Goal: Information Seeking & Learning: Learn about a topic

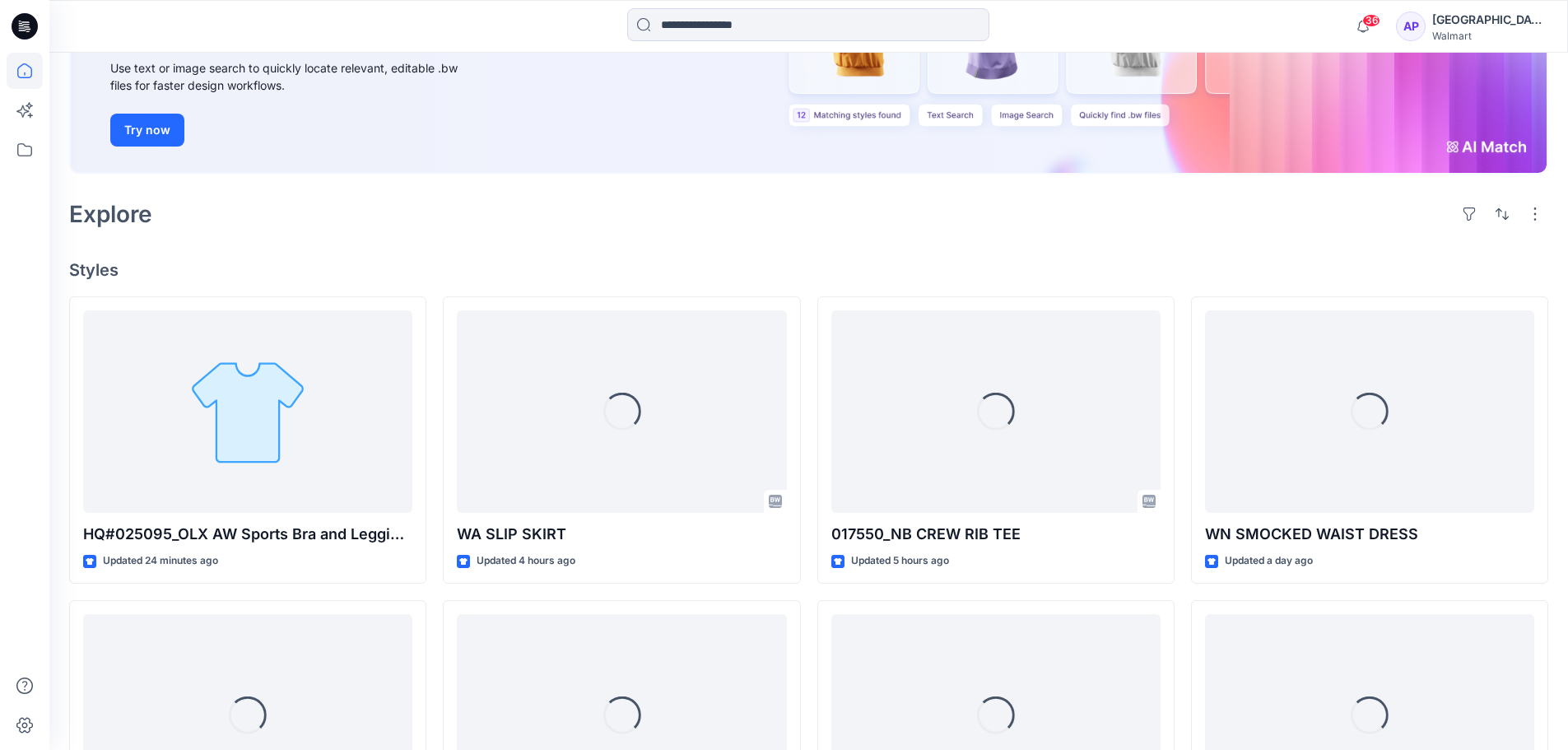
scroll to position [432, 0]
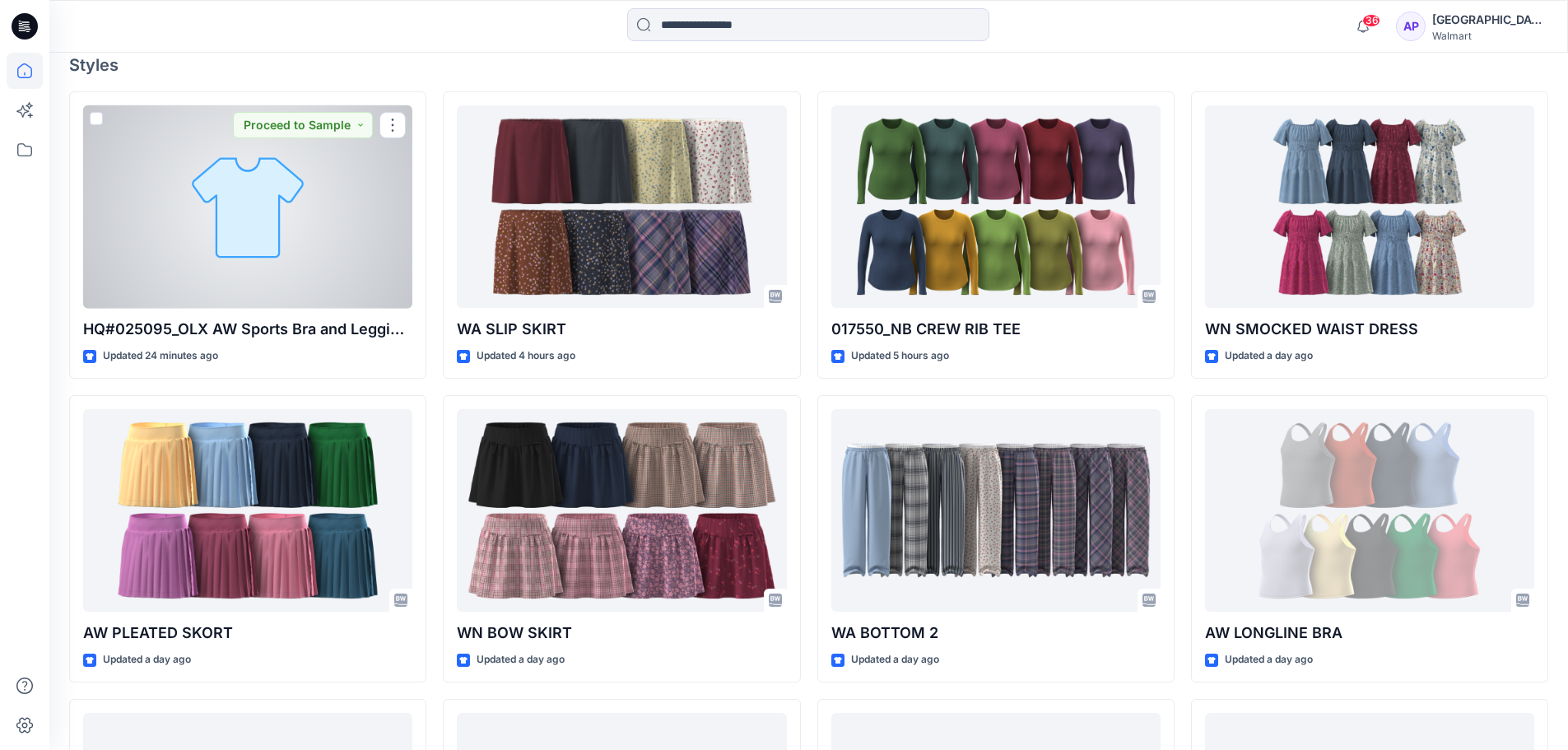
click at [338, 256] on div at bounding box center [247, 206] width 329 height 203
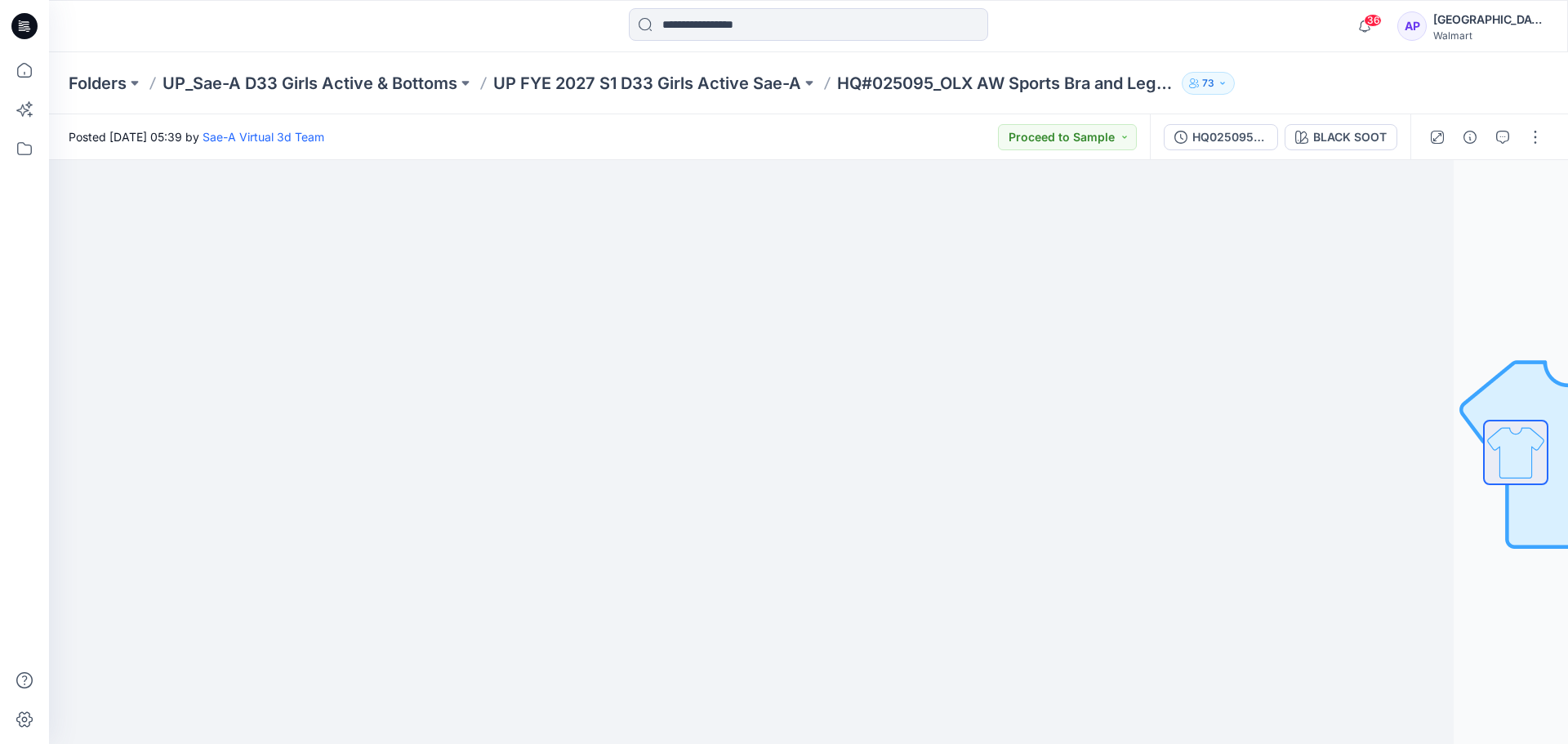
click at [568, 130] on div "Posted Tuesday, October 14, 2025 05:39 by Sae-A Virtual 3d Team Proceed to Samp…" at bounding box center [599, 137] width 1101 height 45
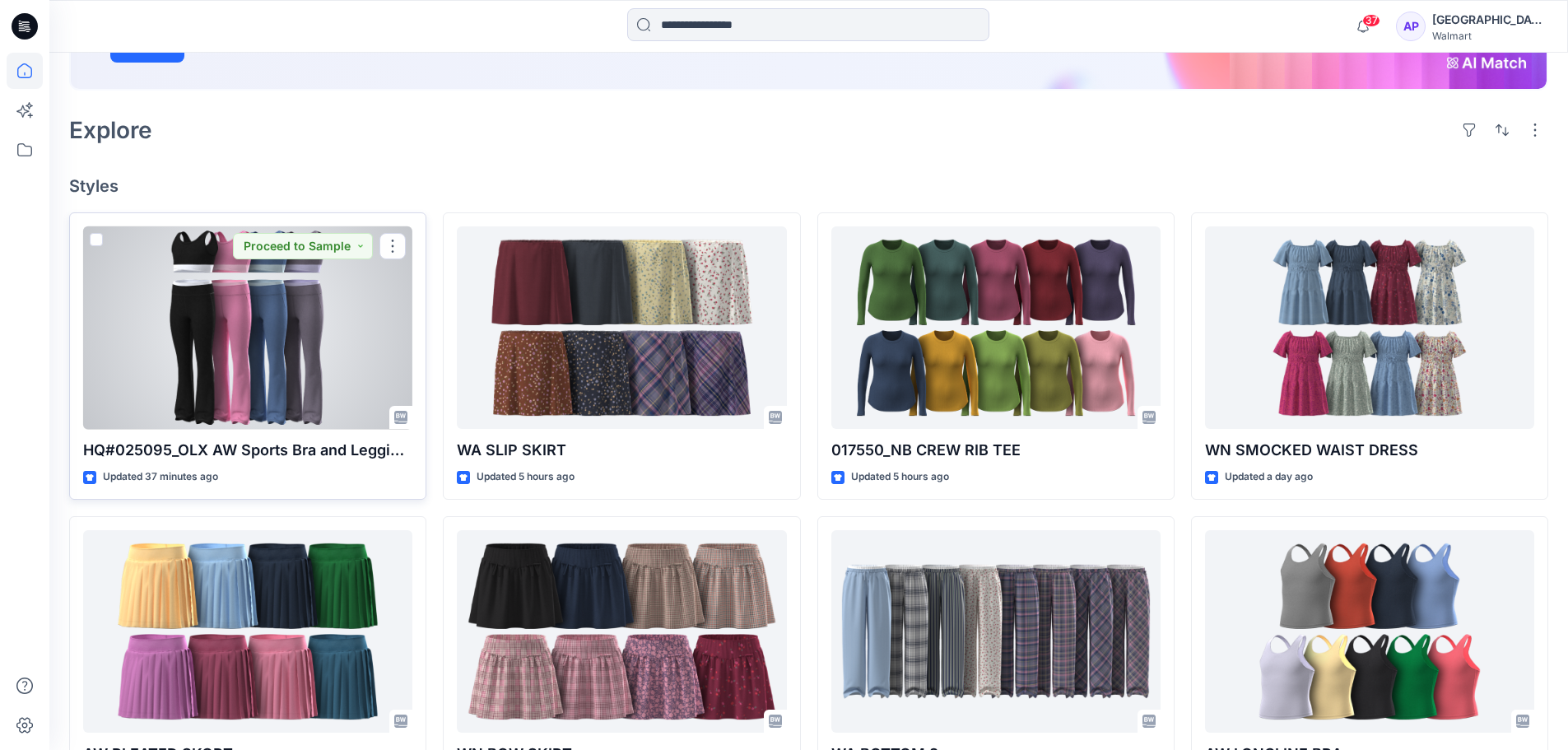
scroll to position [184, 0]
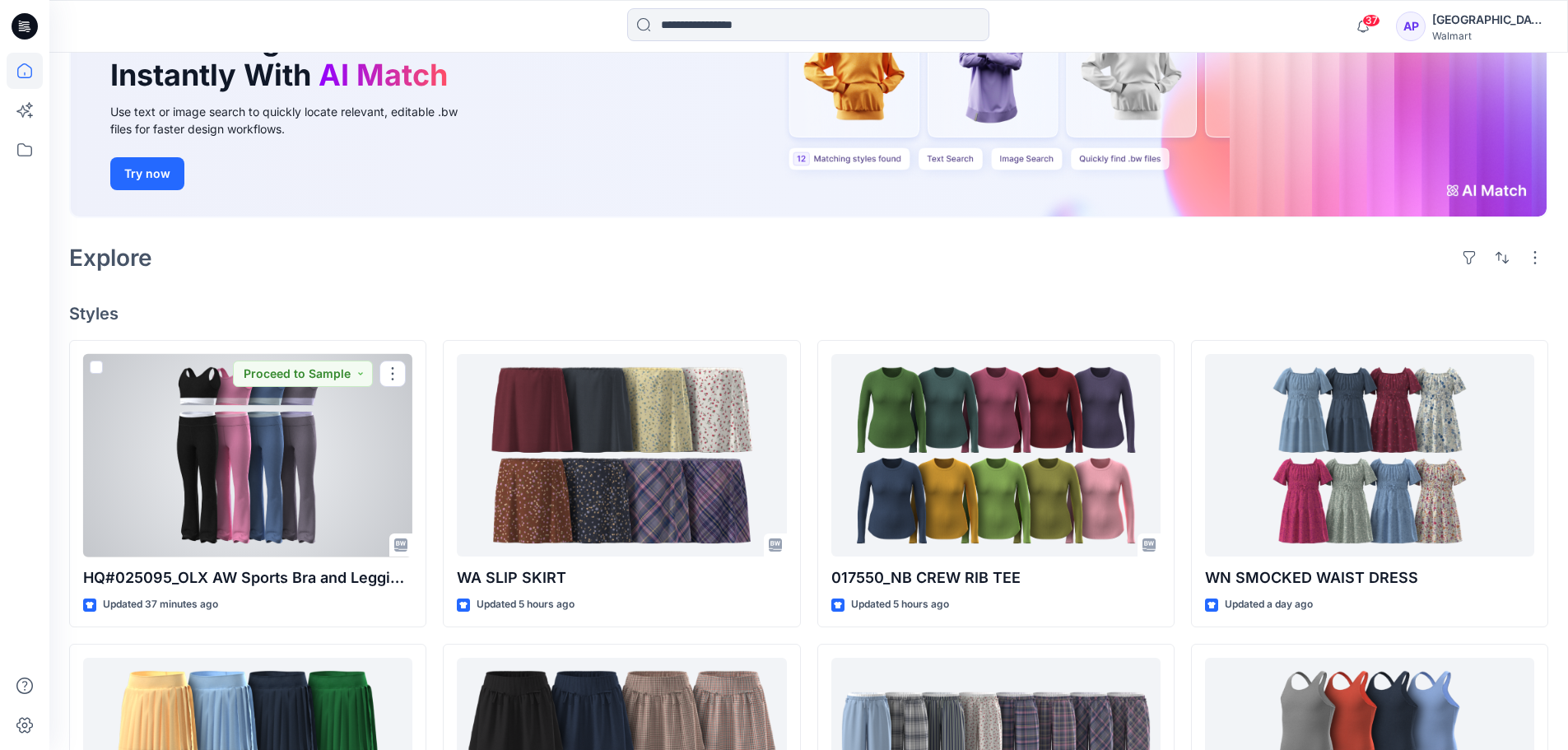
click at [295, 474] on div at bounding box center [247, 455] width 329 height 203
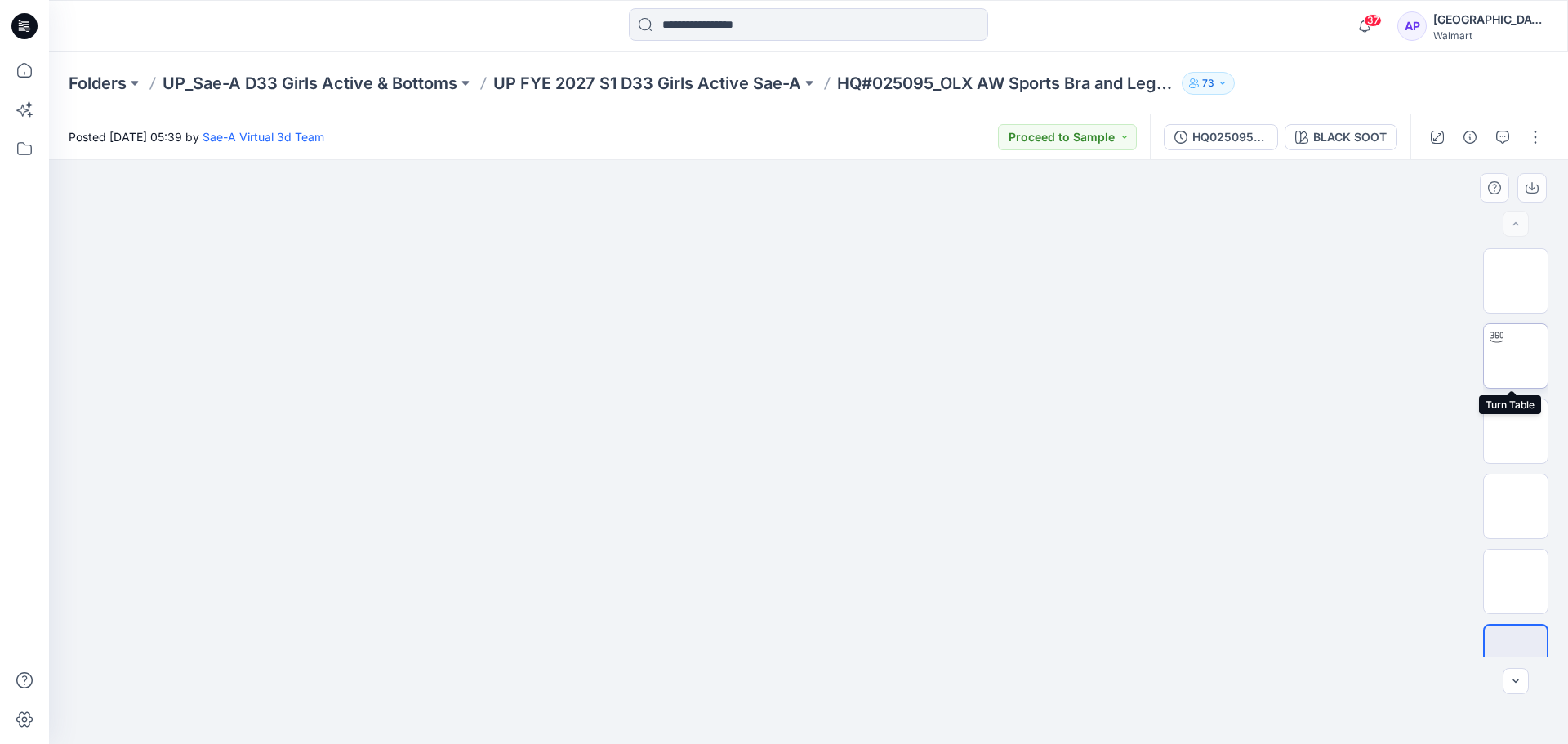
click at [1516, 356] on img at bounding box center [1516, 356] width 0 height 0
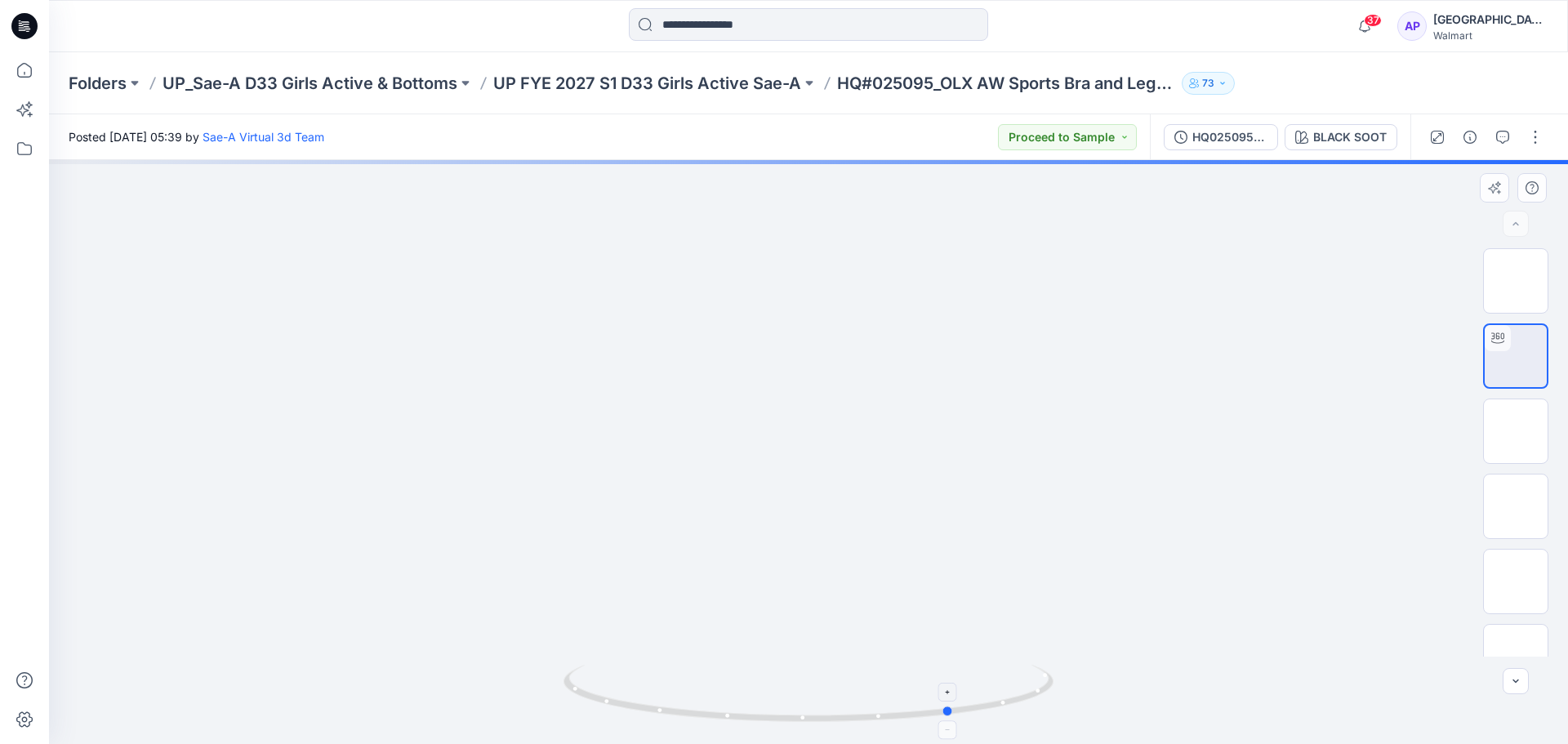
drag, startPoint x: 952, startPoint y: 726, endPoint x: 598, endPoint y: 701, distance: 354.9
click at [598, 702] on div at bounding box center [808, 452] width 1519 height 584
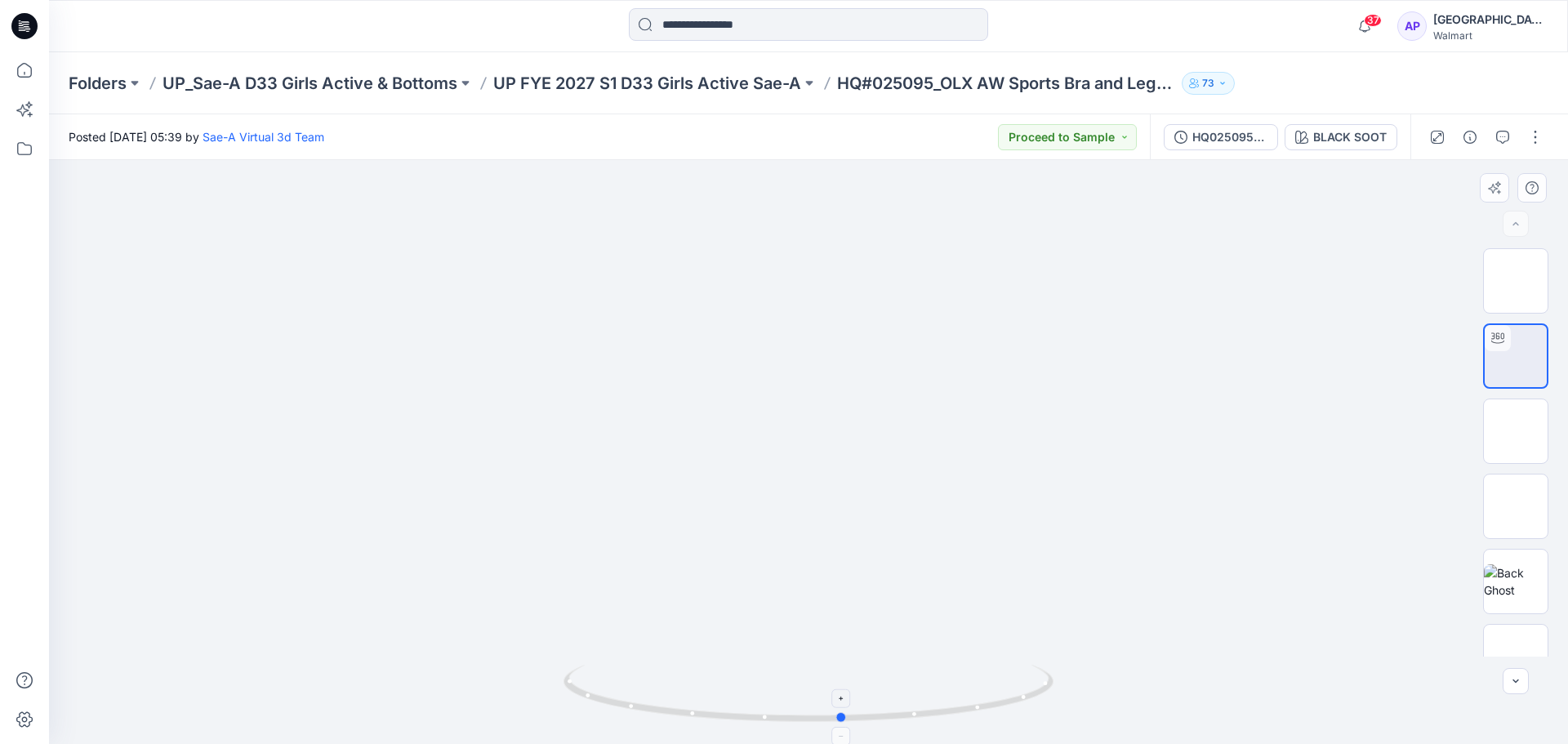
drag, startPoint x: 830, startPoint y: 719, endPoint x: 760, endPoint y: 690, distance: 75.8
click at [760, 690] on icon at bounding box center [810, 696] width 494 height 61
drag, startPoint x: 811, startPoint y: 727, endPoint x: 717, endPoint y: 702, distance: 97.3
click at [717, 702] on div at bounding box center [808, 452] width 1519 height 584
click at [1365, 157] on div "HQ025095_Full Colors BLACK SOOT" at bounding box center [1280, 137] width 261 height 46
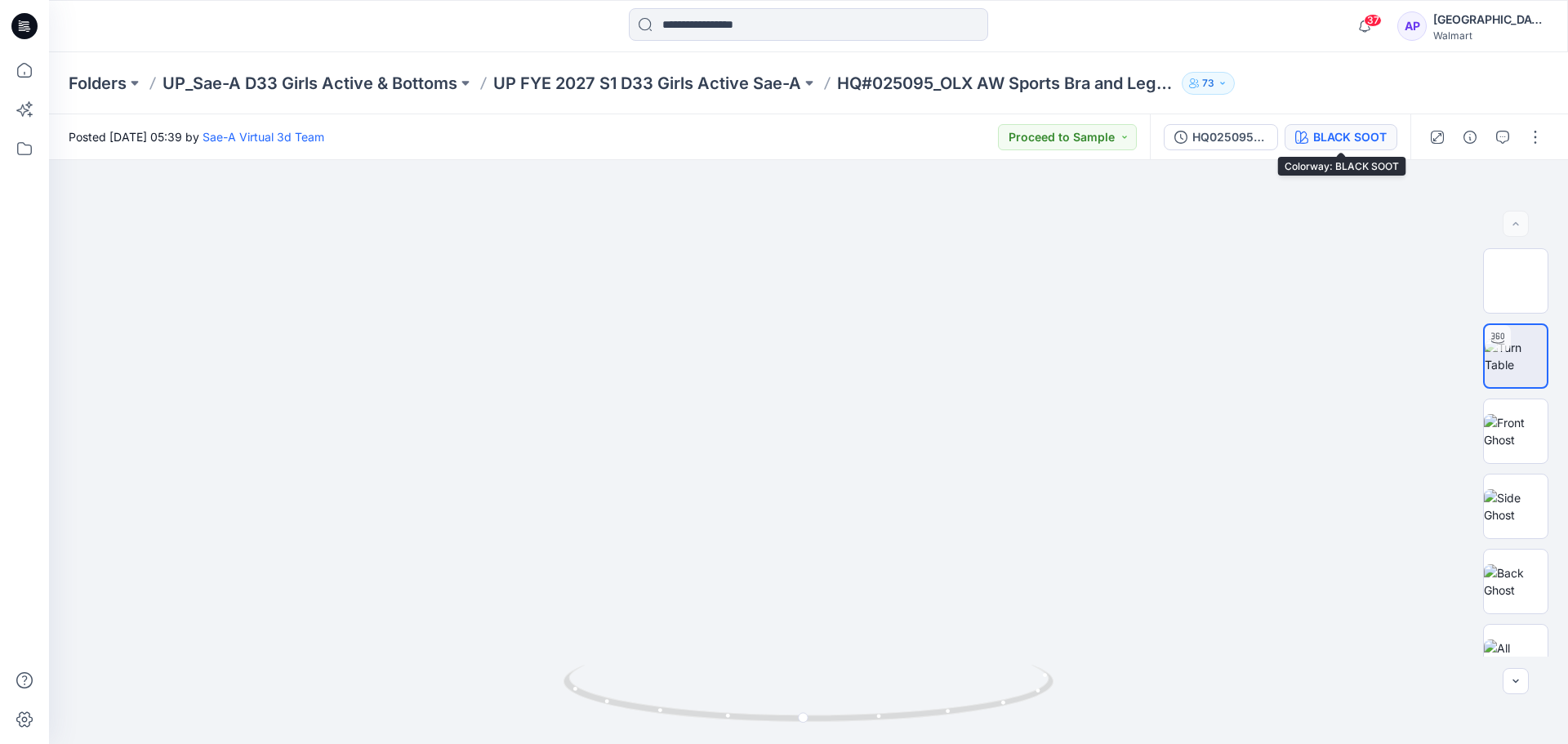
click at [1362, 143] on div "BLACK SOOT" at bounding box center [1349, 137] width 74 height 18
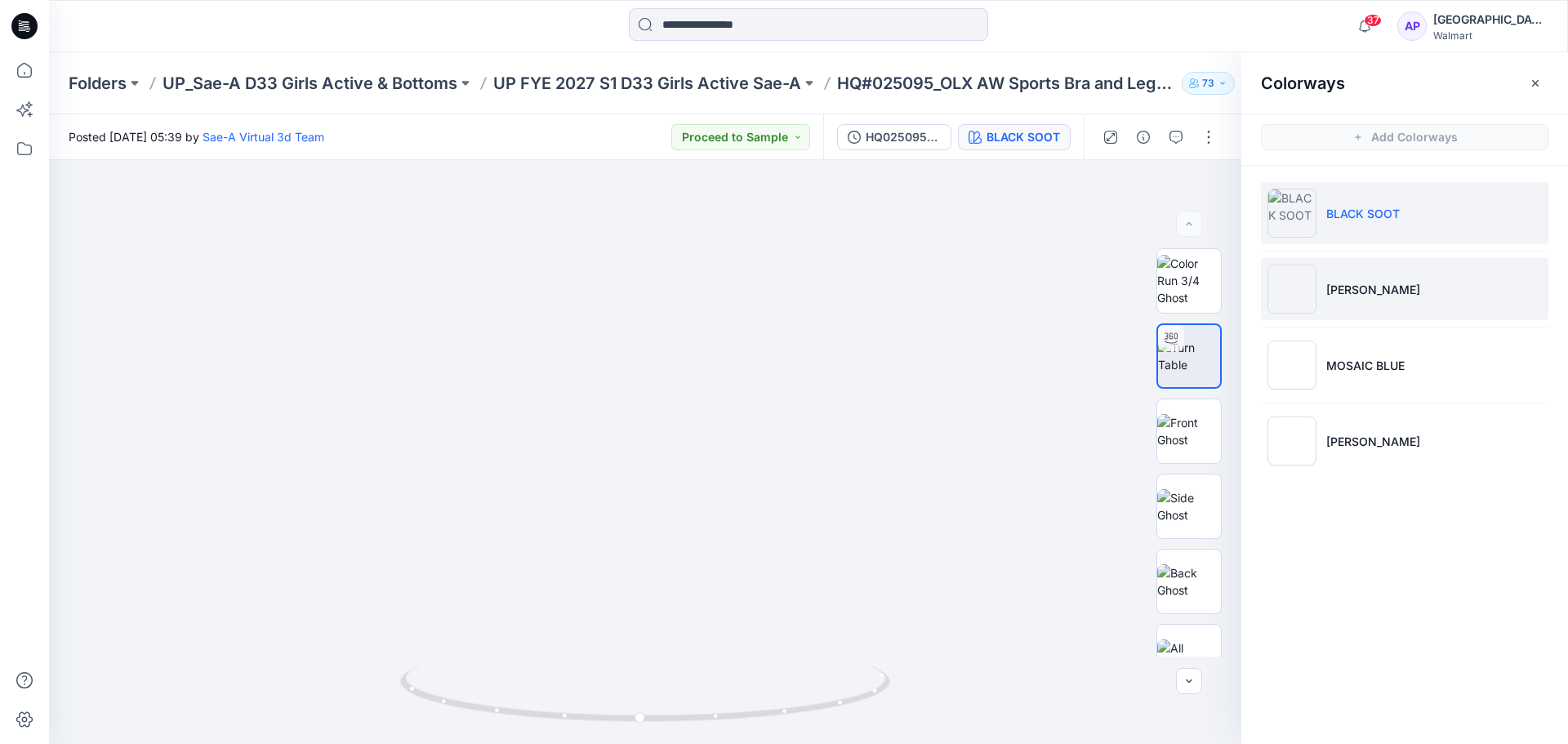
click at [1358, 288] on p "ASH ROSE" at bounding box center [1372, 290] width 94 height 18
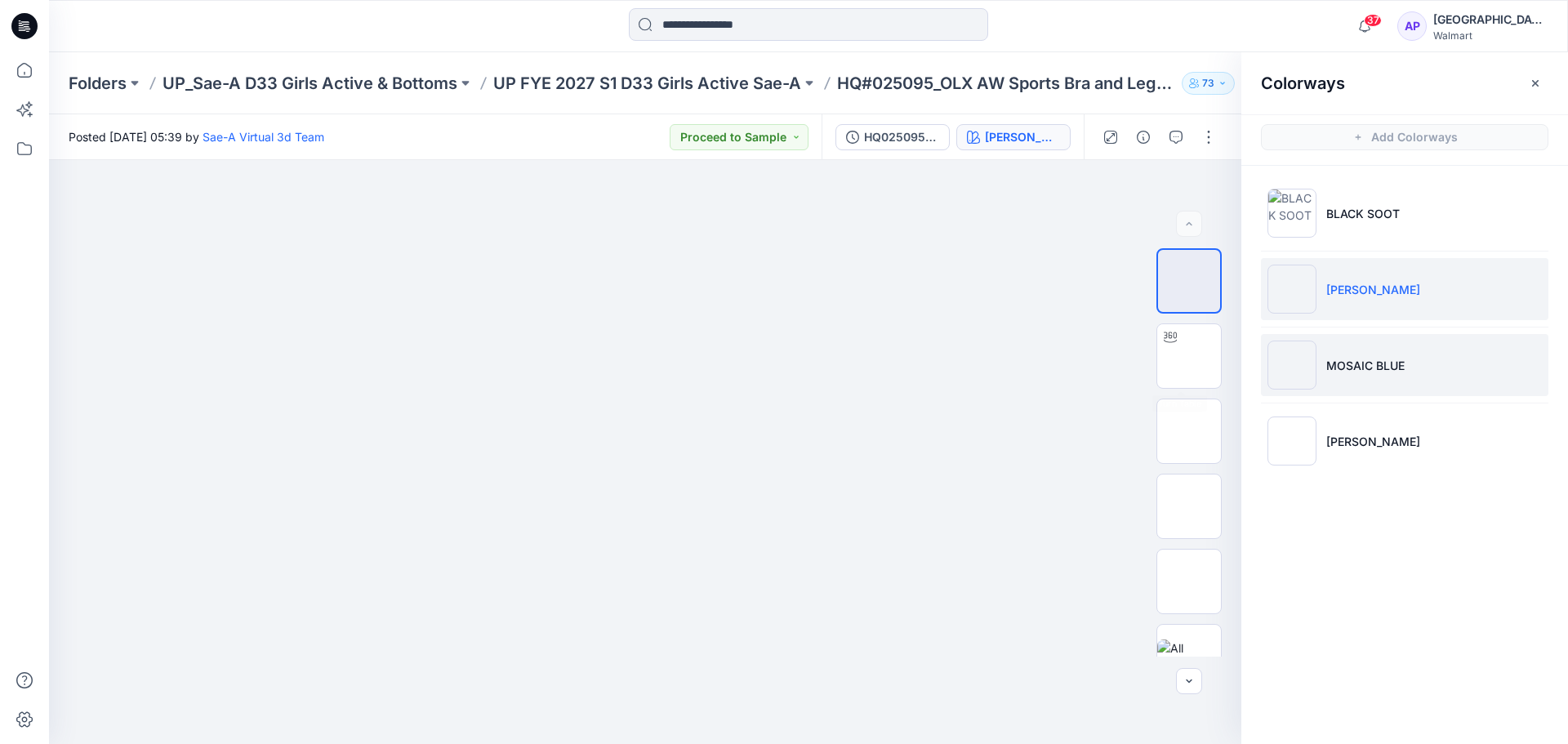
click at [1390, 343] on li "MOSAIC BLUE" at bounding box center [1404, 365] width 287 height 62
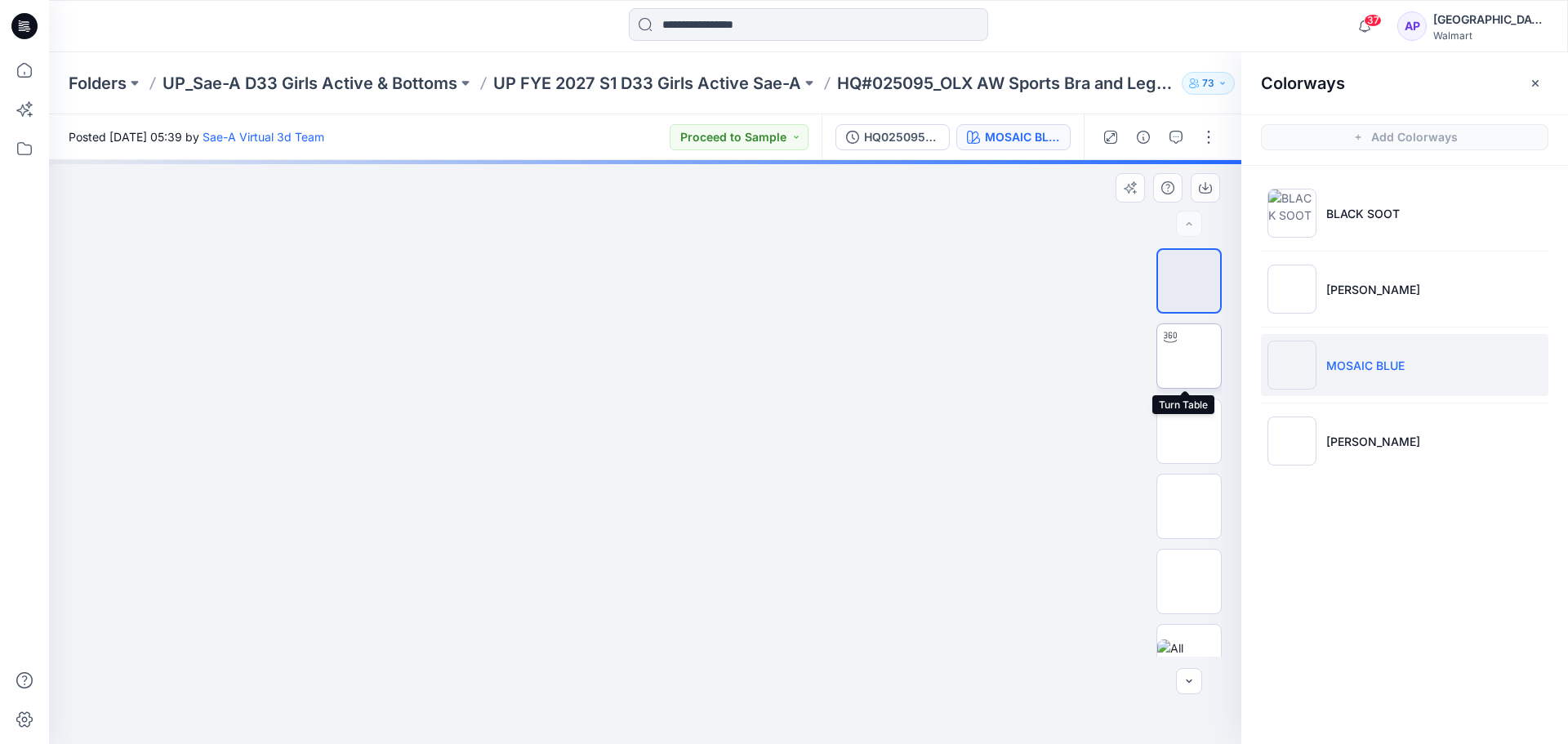
click at [1189, 356] on img at bounding box center [1189, 356] width 0 height 0
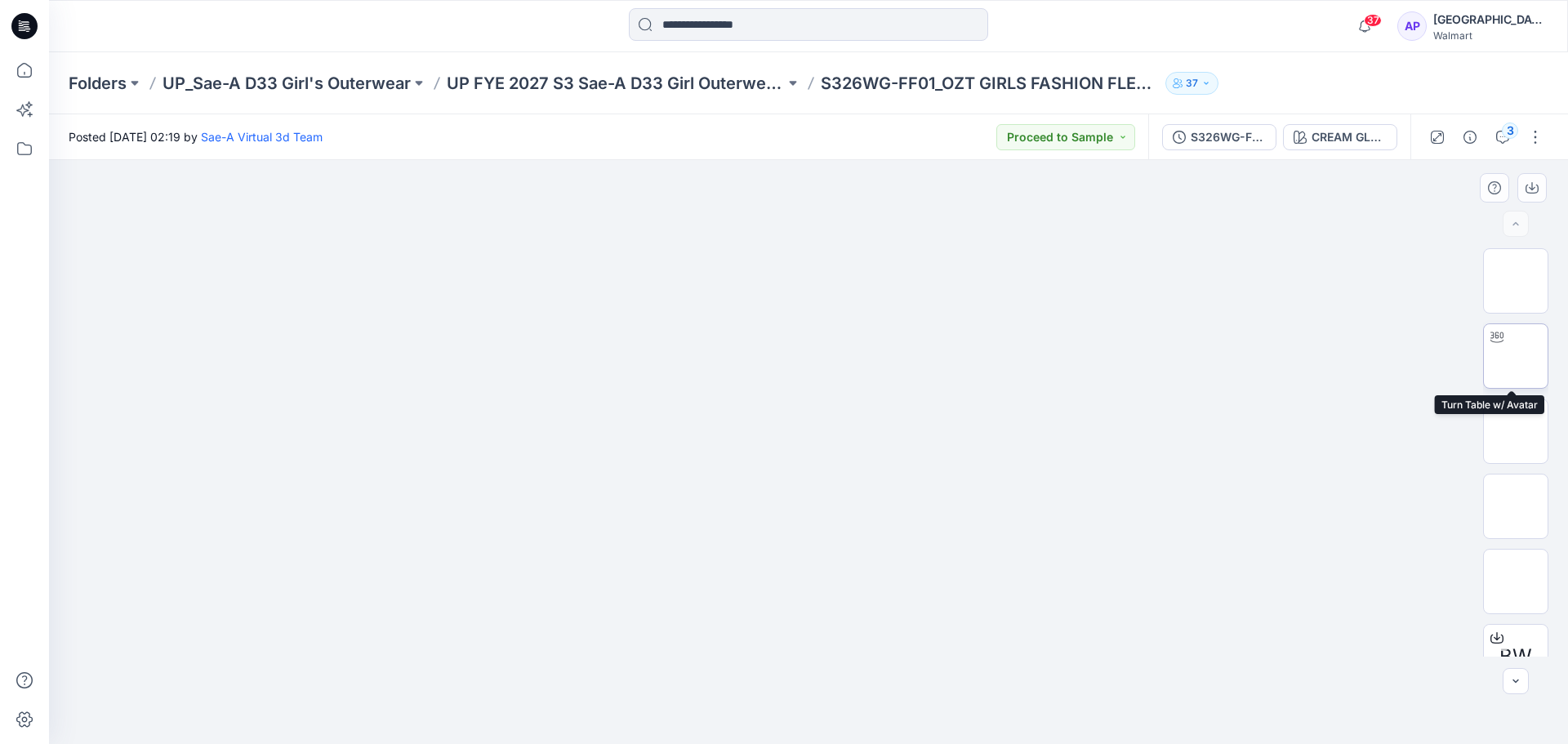
click at [1516, 356] on img at bounding box center [1516, 356] width 0 height 0
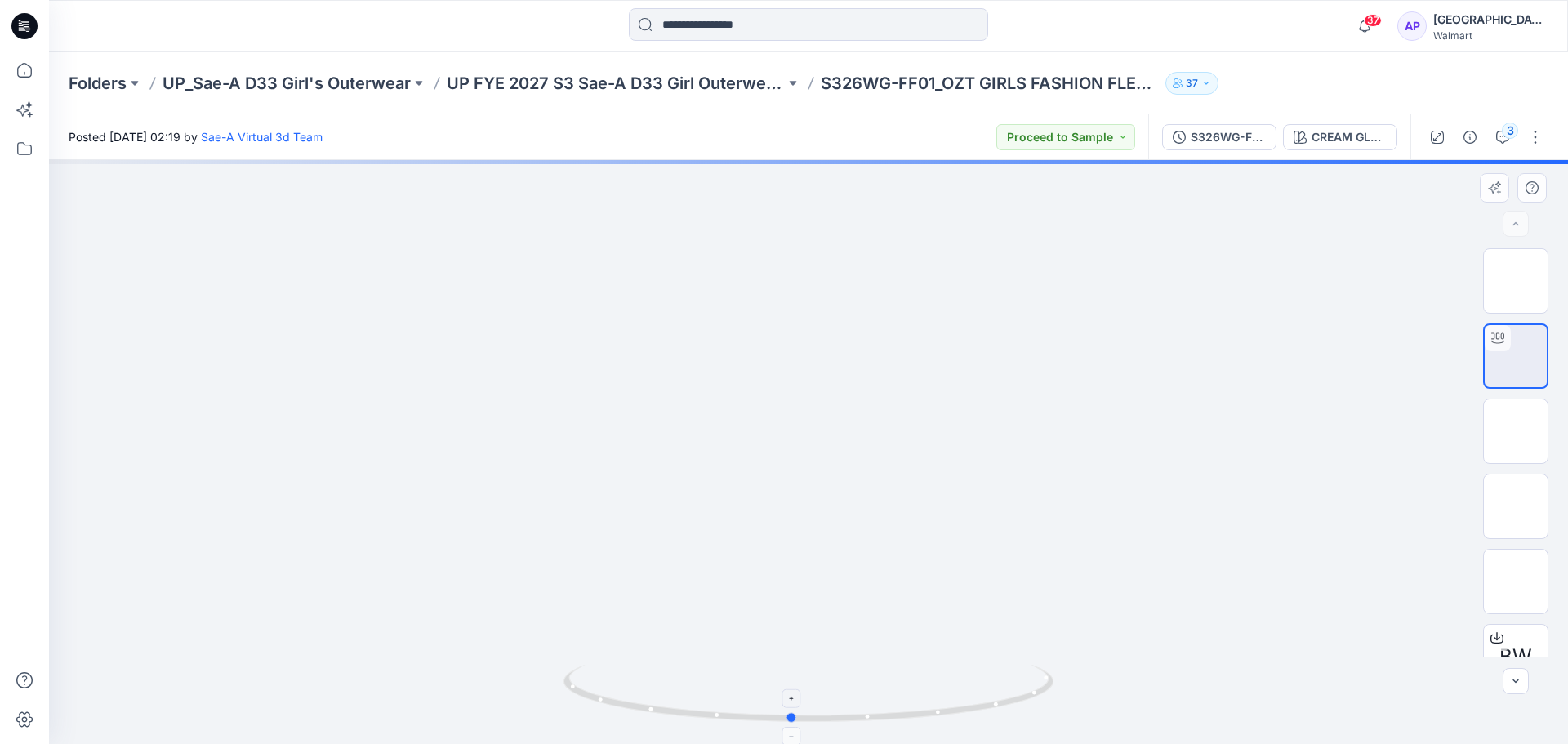
drag, startPoint x: 909, startPoint y: 719, endPoint x: 892, endPoint y: 708, distance: 20.2
click at [892, 708] on icon at bounding box center [810, 696] width 494 height 61
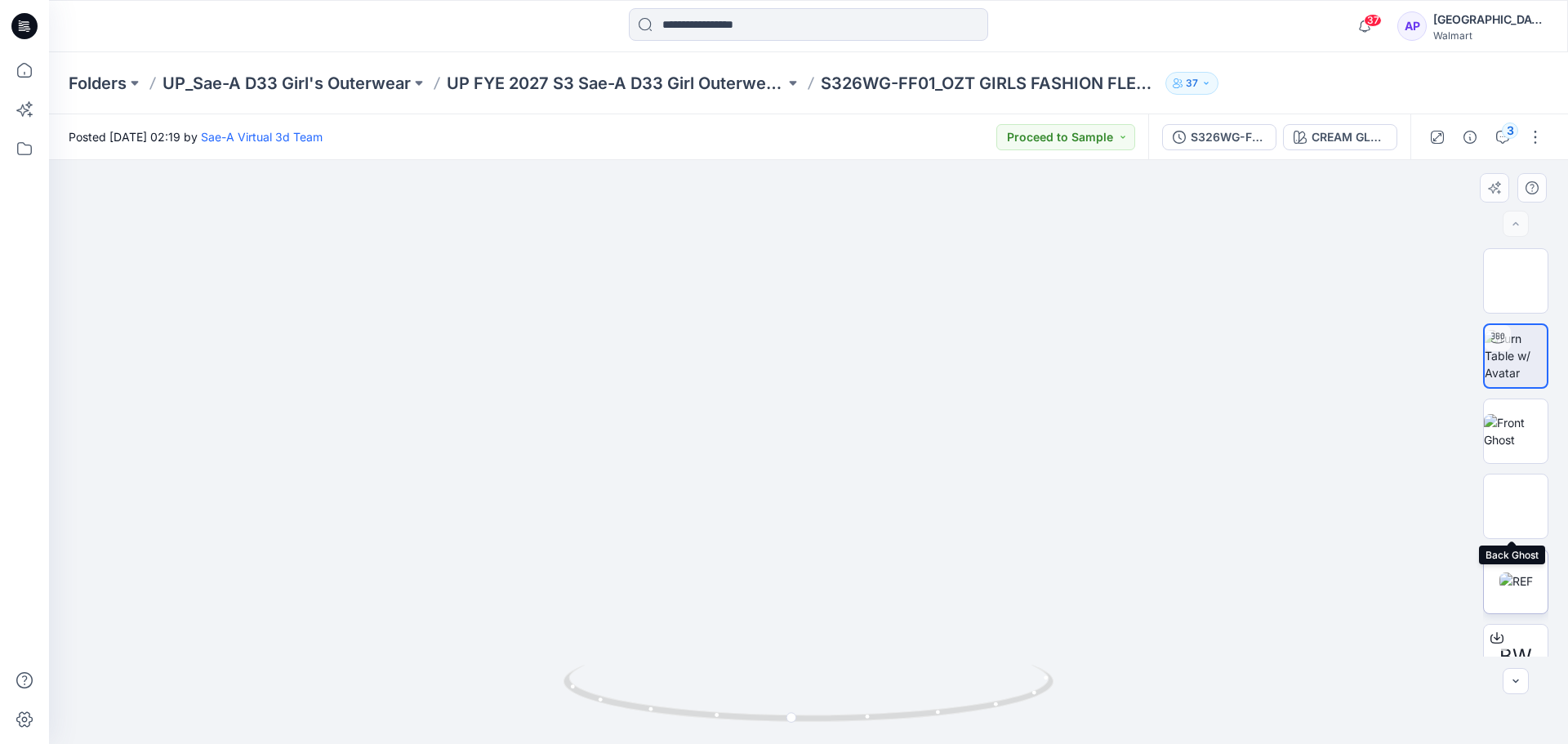
click at [1499, 572] on img at bounding box center [1516, 581] width 33 height 18
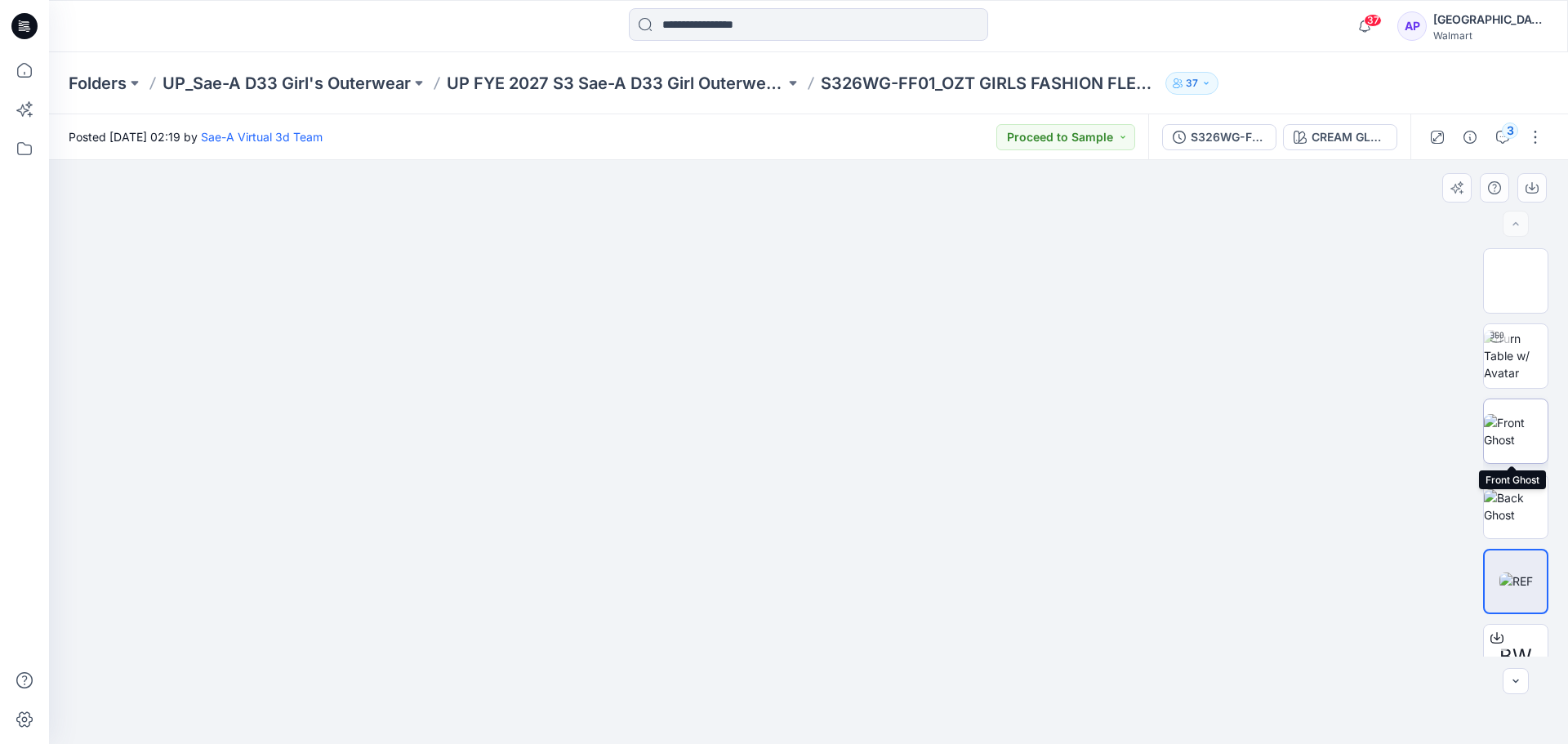
click at [1523, 432] on img at bounding box center [1515, 431] width 64 height 34
